Goal: Entertainment & Leisure: Consume media (video, audio)

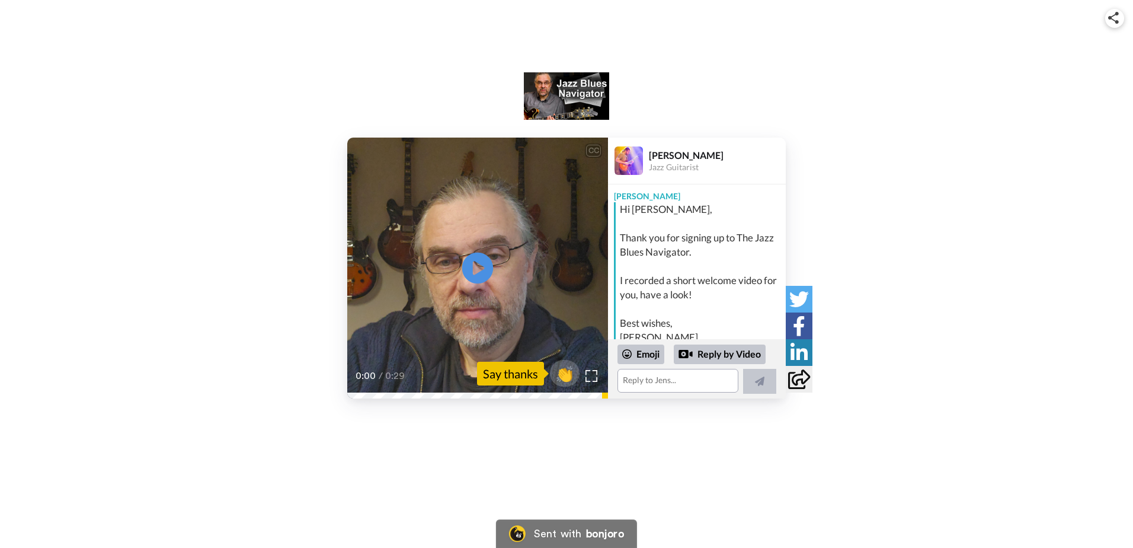
click at [484, 275] on icon at bounding box center [477, 267] width 31 height 31
click at [484, 268] on icon "Play/Pause" at bounding box center [477, 268] width 31 height 56
click at [524, 242] on video at bounding box center [477, 267] width 261 height 261
click at [565, 374] on span "👏" at bounding box center [564, 373] width 37 height 24
click at [480, 266] on icon "Play/Pause" at bounding box center [477, 268] width 31 height 56
